Goal: Information Seeking & Learning: Learn about a topic

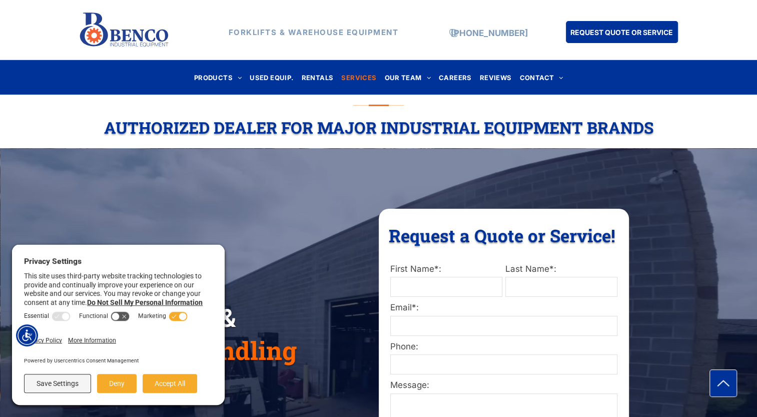
click at [366, 76] on span "SERVICES" at bounding box center [358, 78] width 35 height 14
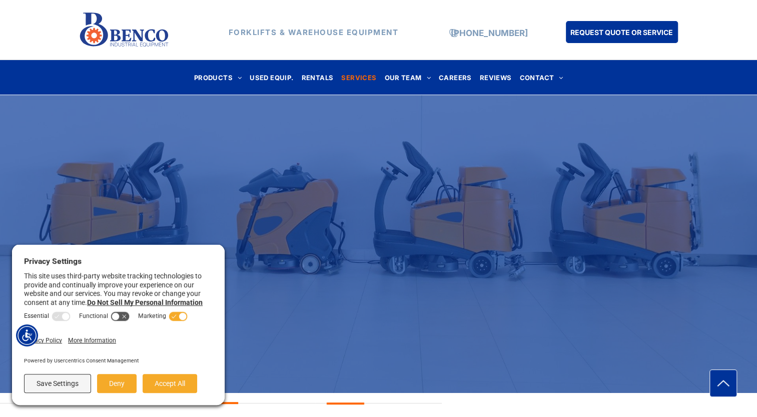
click at [713, 36] on div "FORKLIFTS & WAREHOUSE EQUIPMENT (888) 946-8236 REQUEST QUOTE OR SERVICE" at bounding box center [378, 30] width 757 height 60
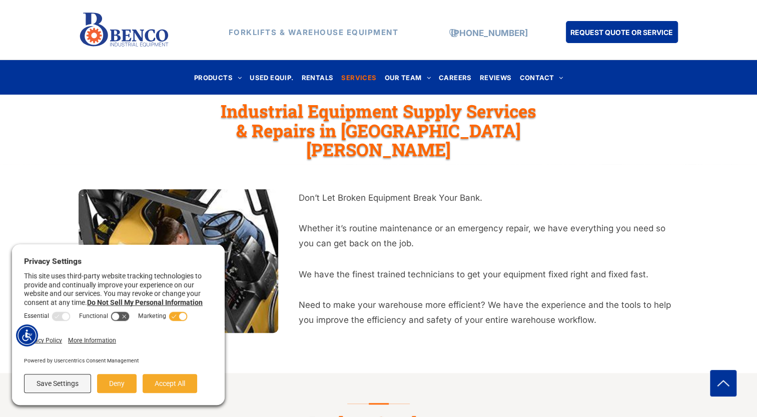
scroll to position [346, 0]
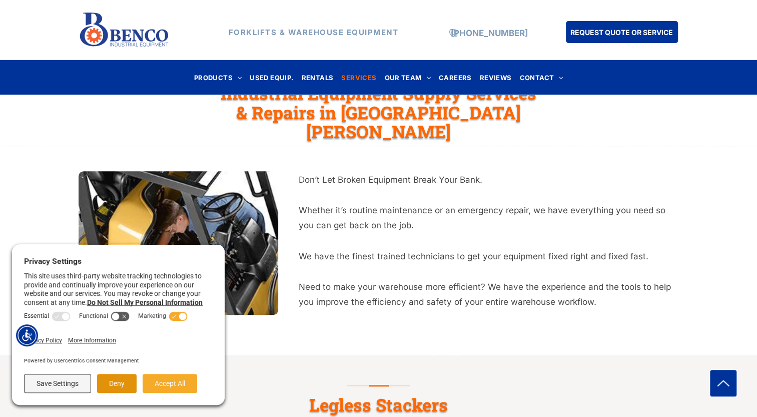
click at [125, 382] on button "Deny" at bounding box center [117, 383] width 40 height 19
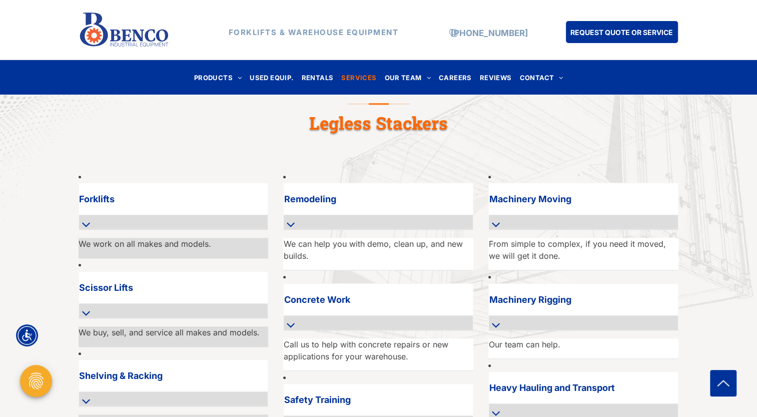
scroll to position [645, 0]
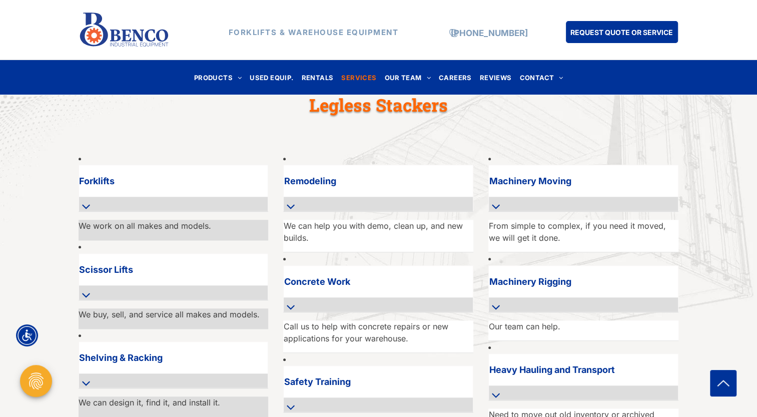
click at [295, 400] on icon at bounding box center [290, 407] width 9 height 14
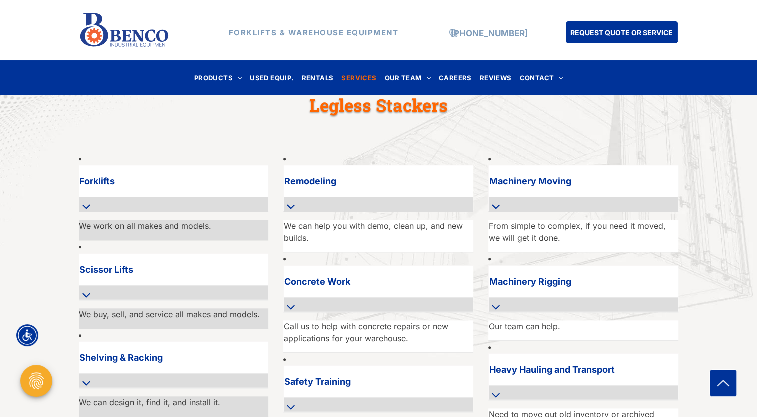
click at [340, 375] on h3 "Safety Training" at bounding box center [378, 382] width 189 height 14
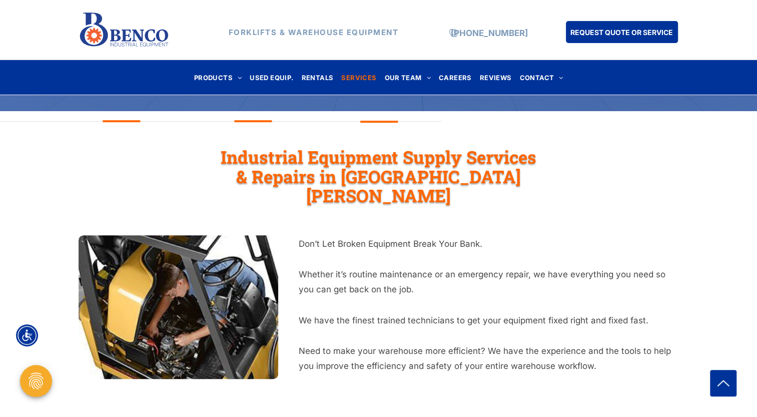
scroll to position [187, 0]
